Goal: Navigation & Orientation: Find specific page/section

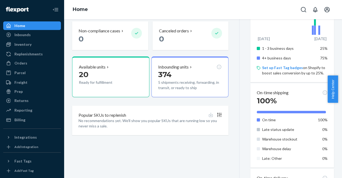
scroll to position [137, 0]
click at [24, 34] on div "Inbounds" at bounding box center [22, 34] width 16 height 5
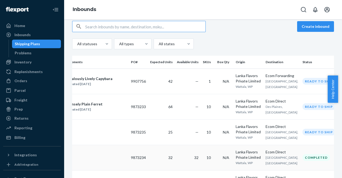
scroll to position [47, 0]
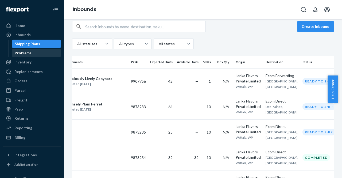
click at [25, 54] on div "Problems" at bounding box center [23, 52] width 17 height 5
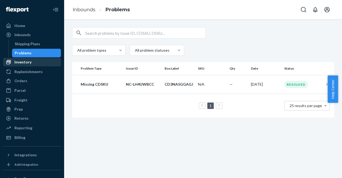
click at [22, 63] on div "Inventory" at bounding box center [22, 61] width 17 height 5
